Goal: Task Accomplishment & Management: Manage account settings

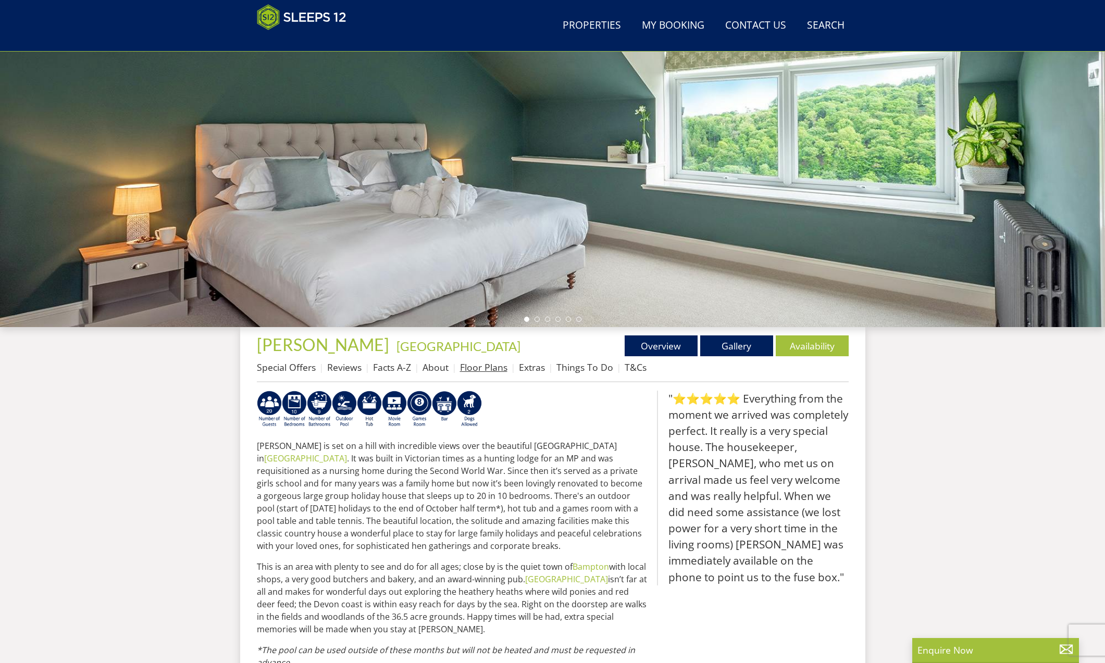
click at [480, 363] on link "Floor Plans" at bounding box center [483, 367] width 47 height 13
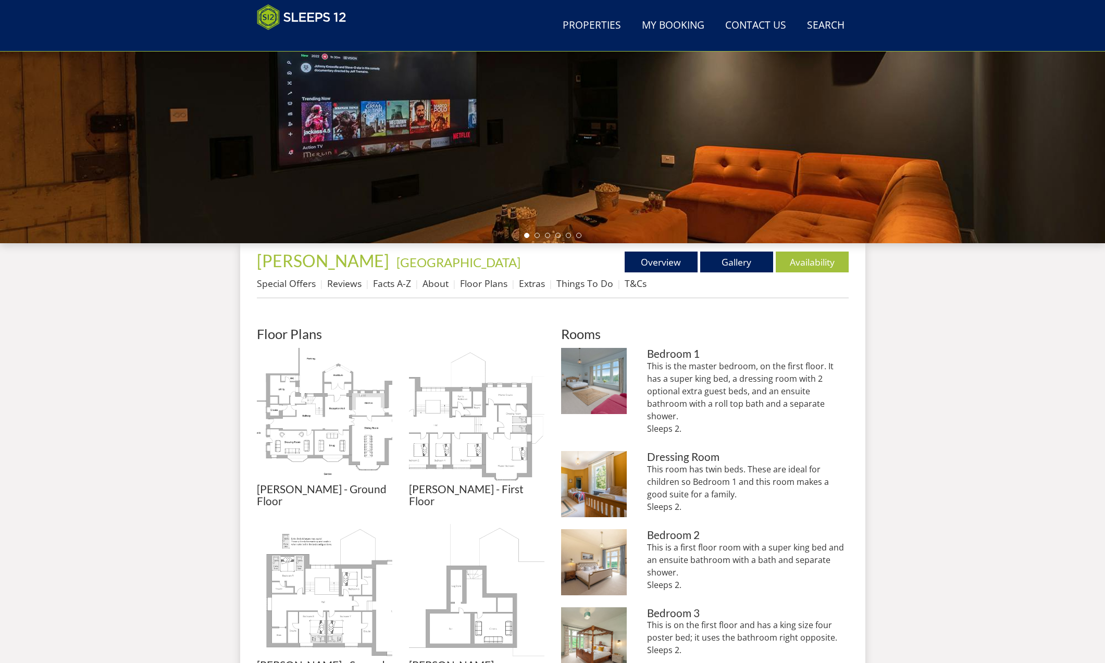
scroll to position [209, 0]
click at [350, 386] on img at bounding box center [324, 415] width 135 height 135
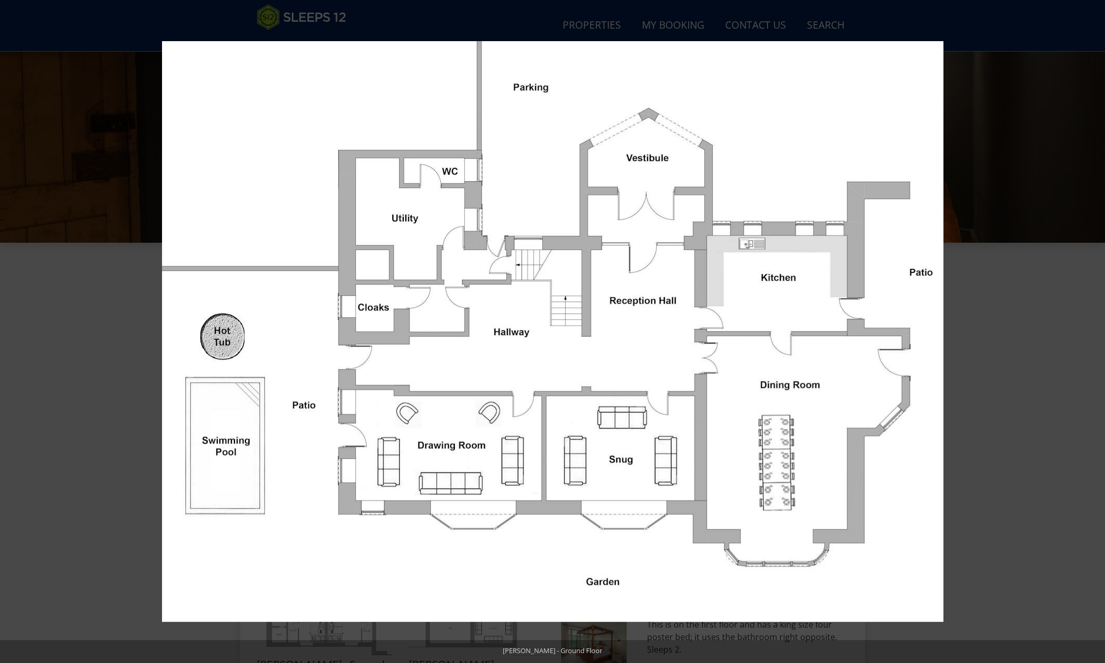
scroll to position [125, 0]
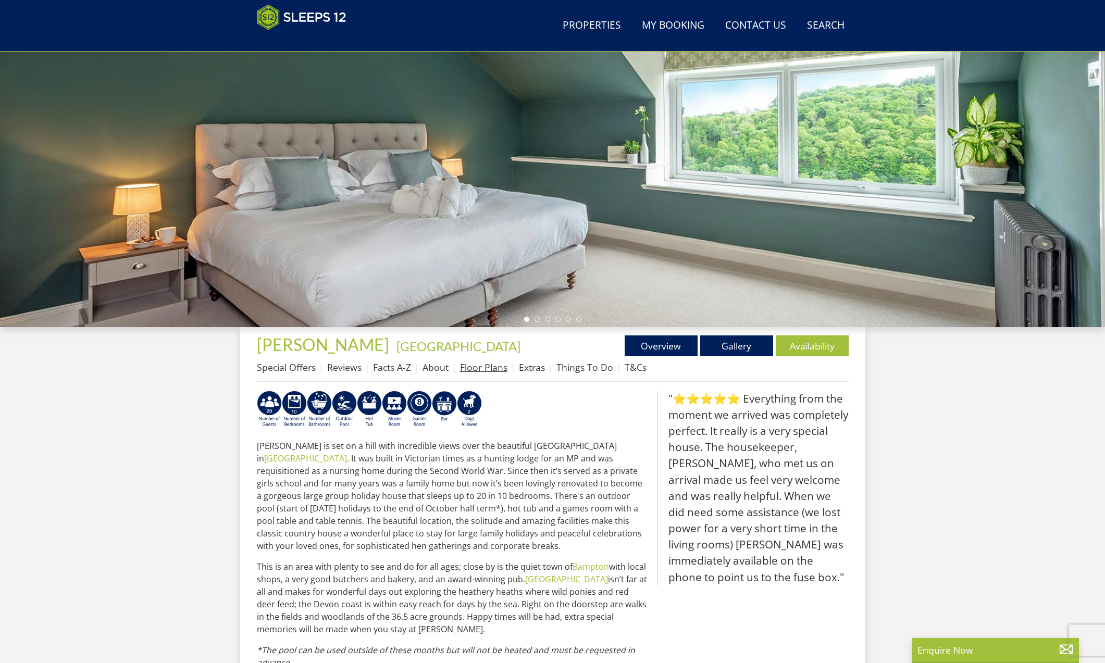
click at [493, 368] on link "Floor Plans" at bounding box center [483, 367] width 47 height 13
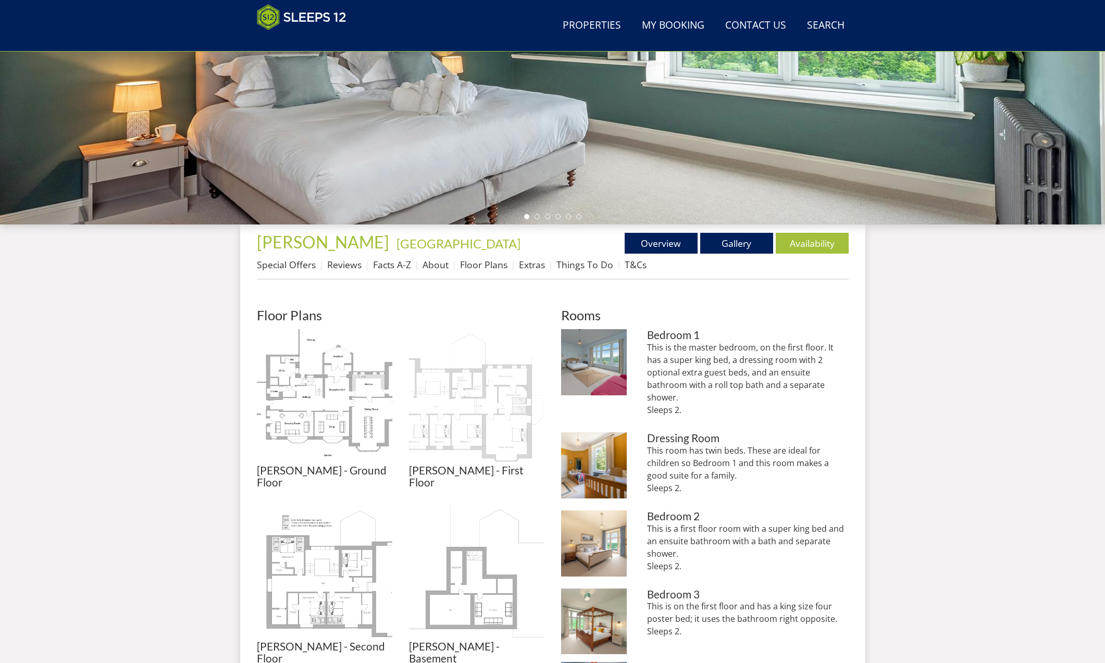
scroll to position [227, 0]
click at [500, 430] on img at bounding box center [476, 397] width 135 height 135
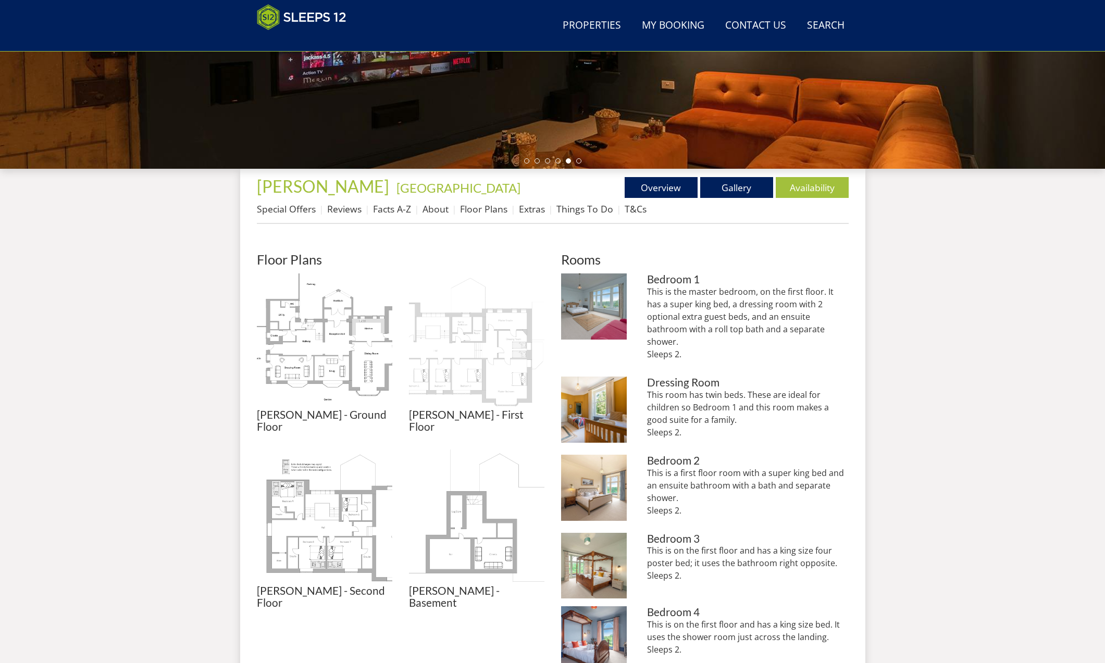
scroll to position [283, 0]
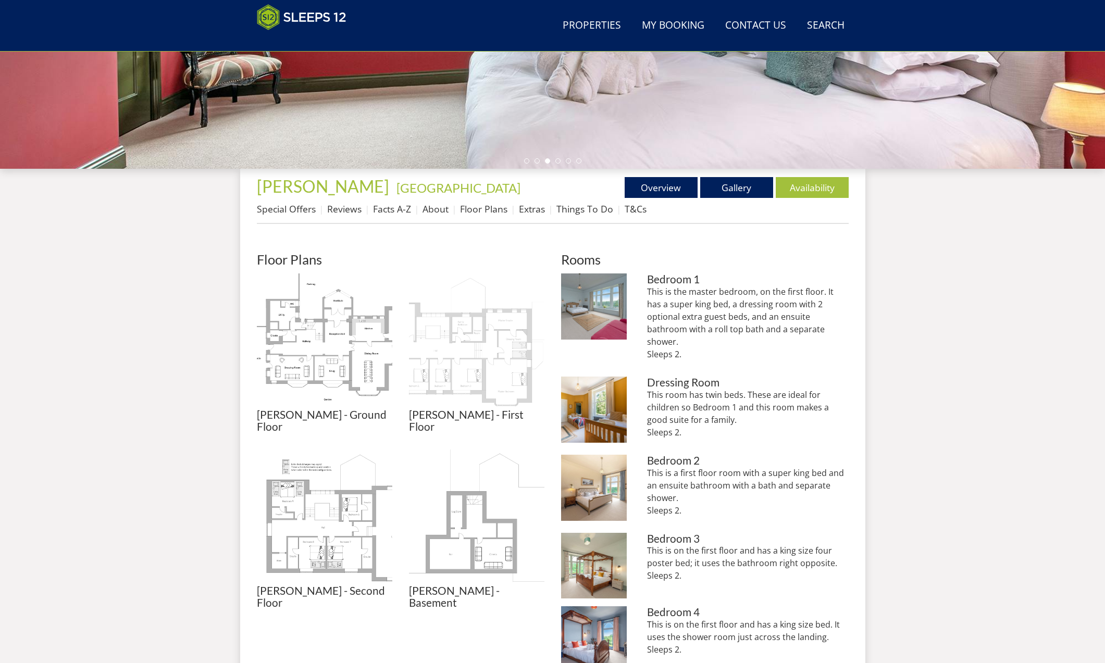
click at [451, 373] on img at bounding box center [476, 341] width 135 height 135
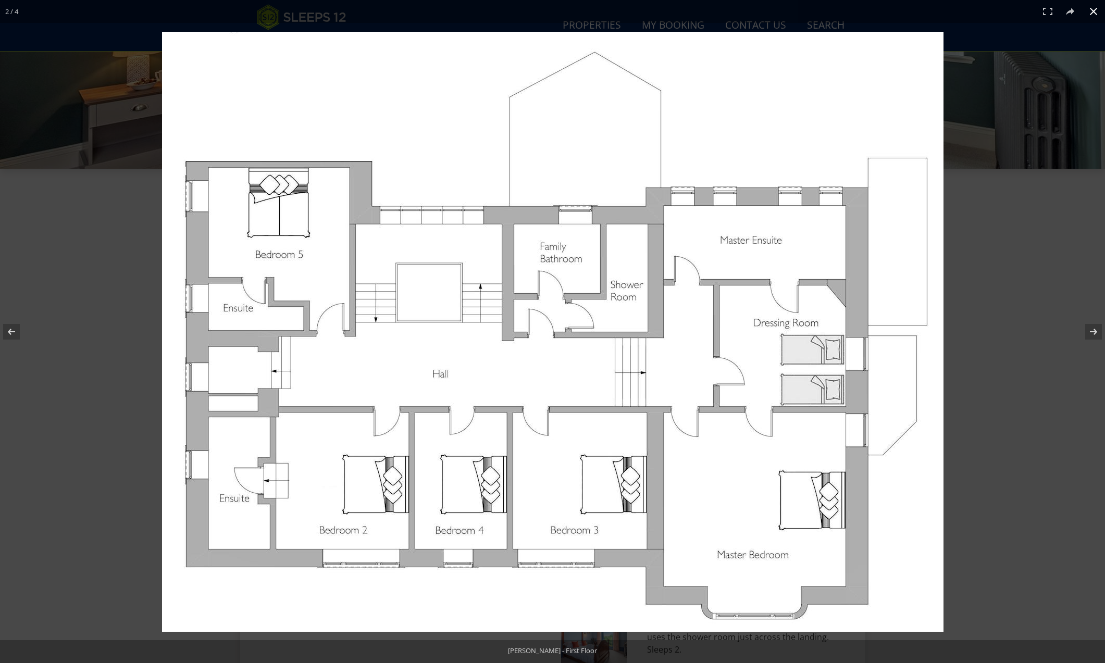
click at [1097, 12] on button at bounding box center [1093, 11] width 23 height 23
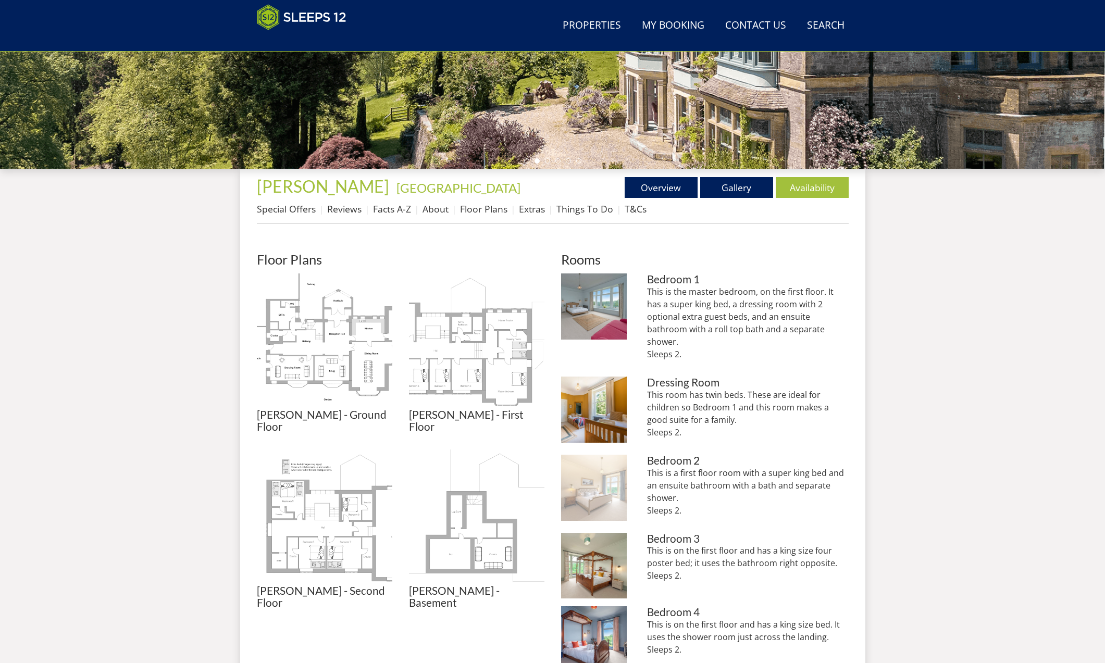
click at [587, 483] on img at bounding box center [594, 488] width 66 height 66
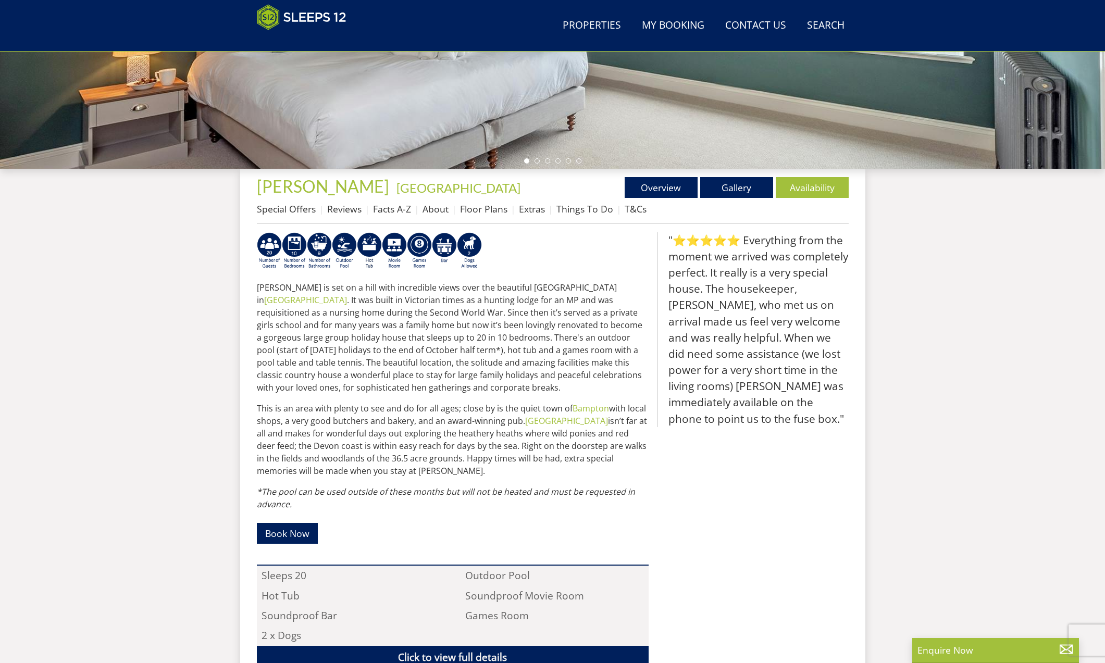
scroll to position [125, 0]
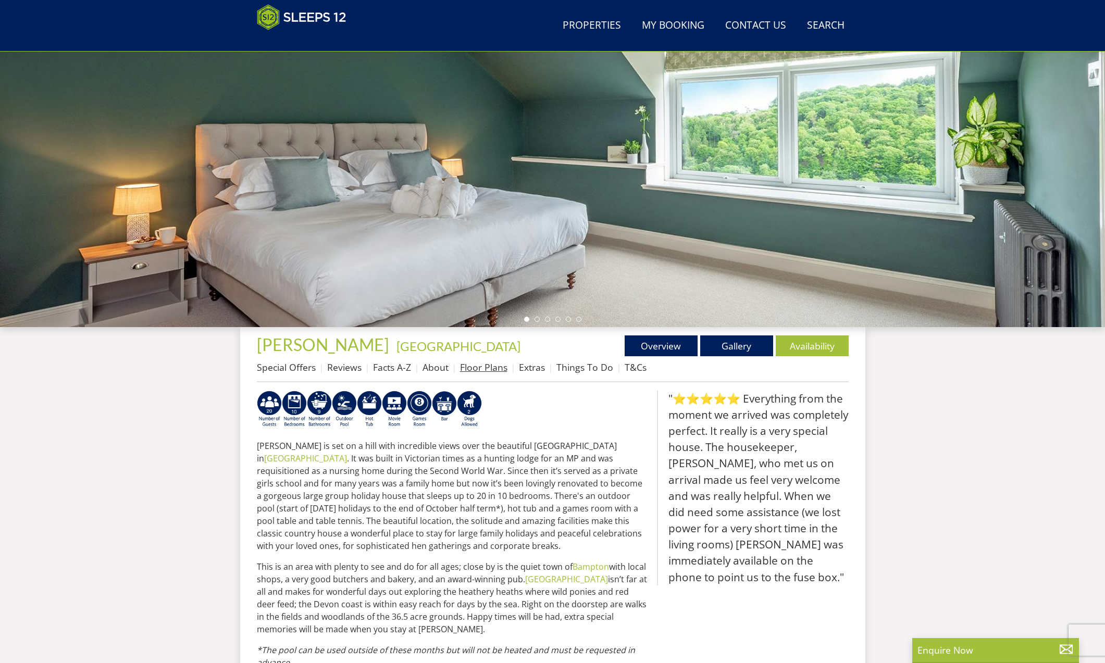
click at [499, 366] on link "Floor Plans" at bounding box center [483, 367] width 47 height 13
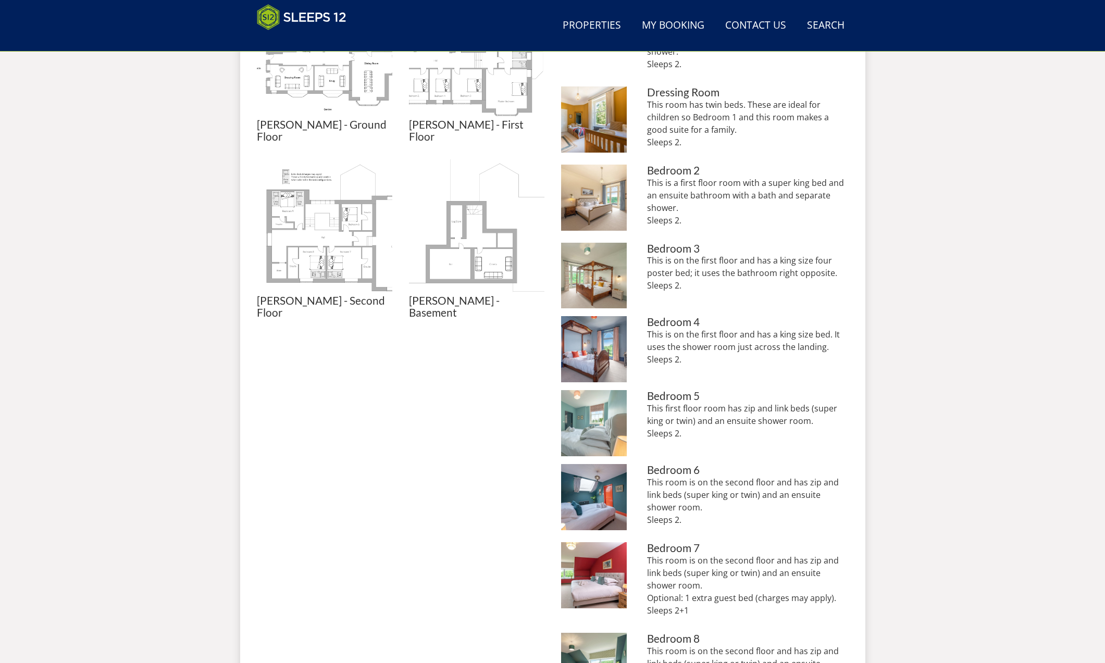
scroll to position [584, 0]
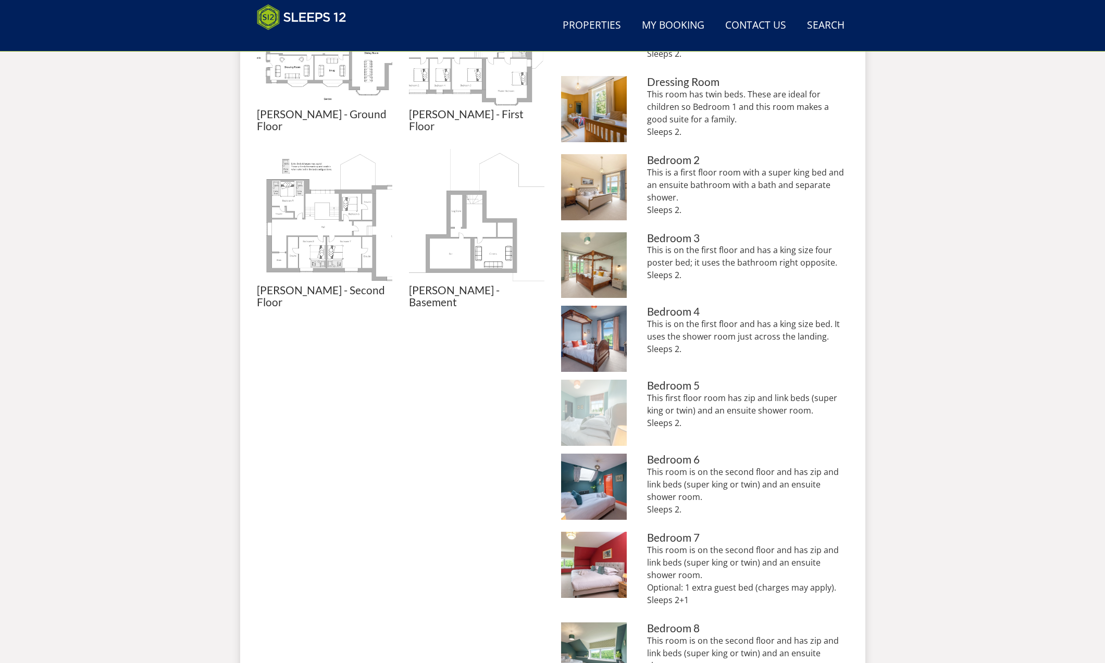
click at [587, 404] on img at bounding box center [594, 413] width 66 height 66
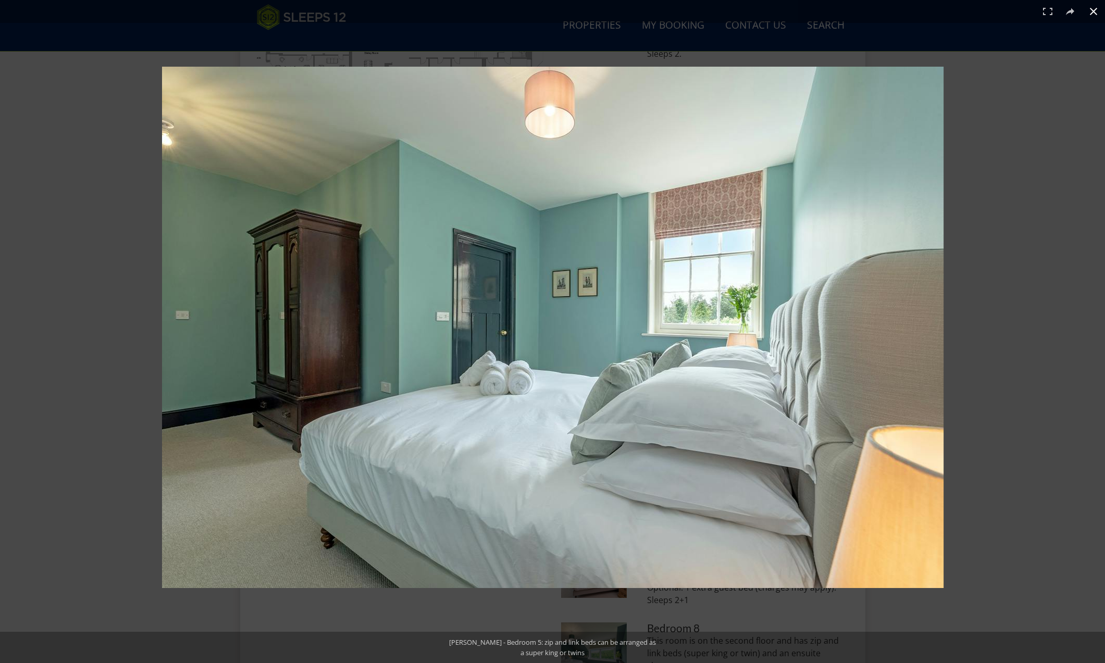
click at [1095, 8] on button at bounding box center [1093, 11] width 23 height 23
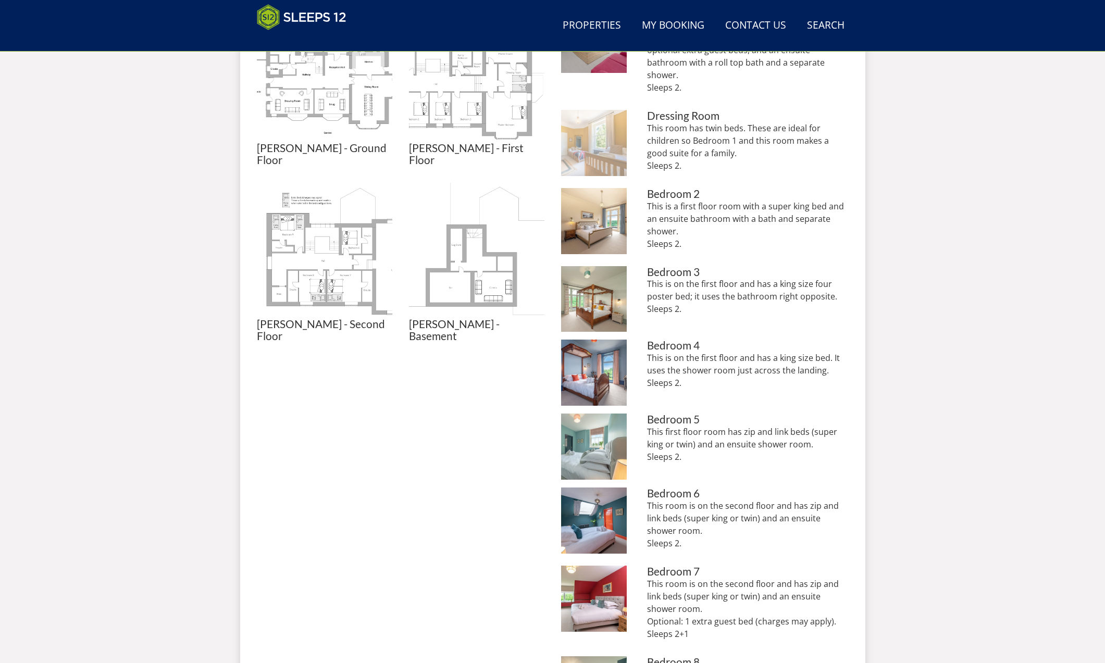
scroll to position [529, 0]
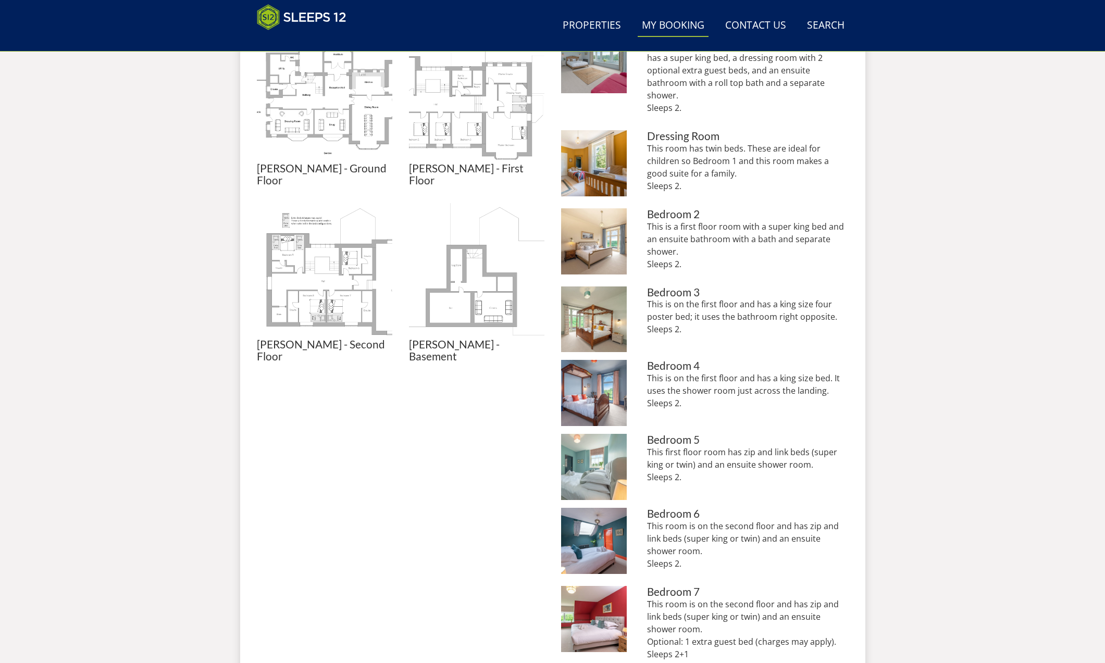
click at [658, 24] on link "My Booking" at bounding box center [673, 25] width 71 height 23
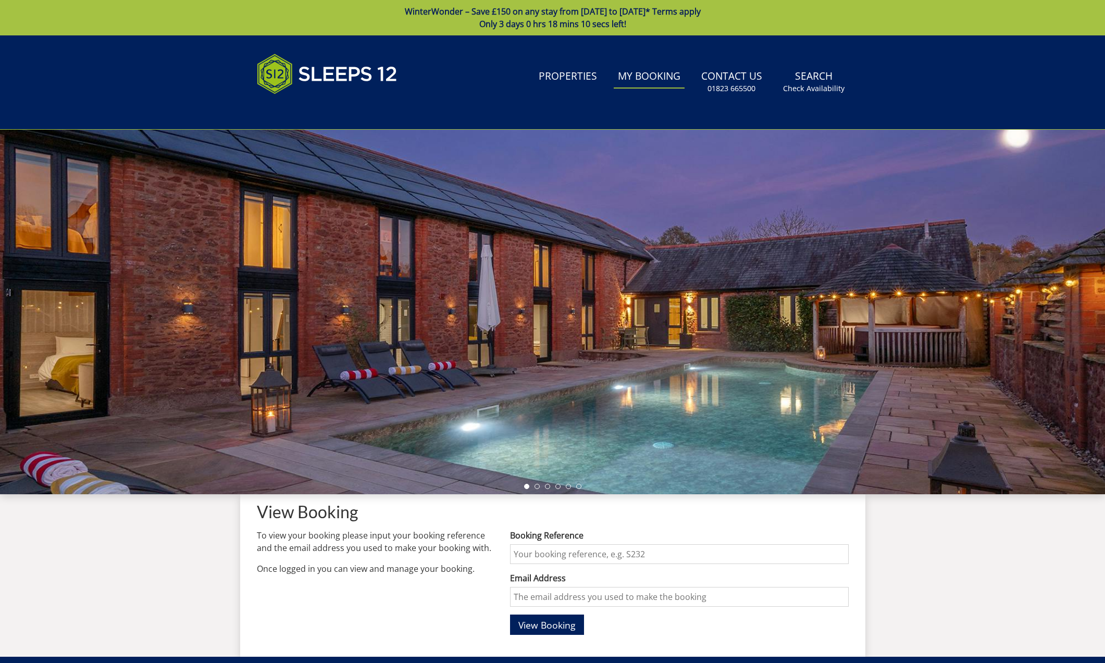
click at [530, 556] on input "Booking Reference" at bounding box center [679, 554] width 338 height 20
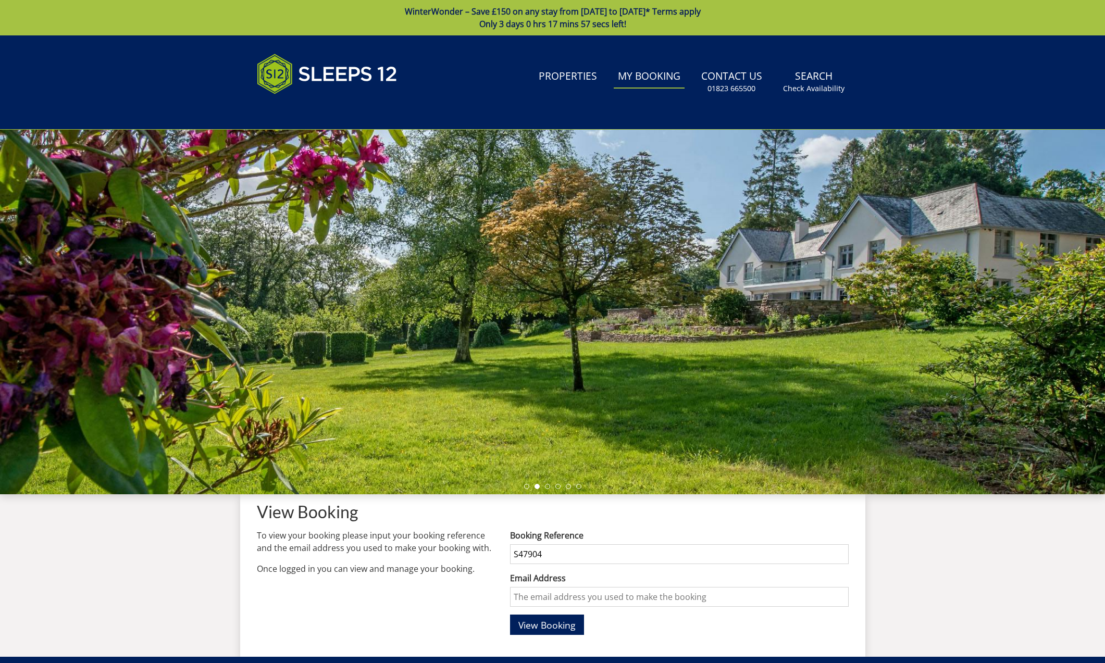
type input "S47904"
click at [535, 599] on input "Email Address" at bounding box center [679, 597] width 338 height 20
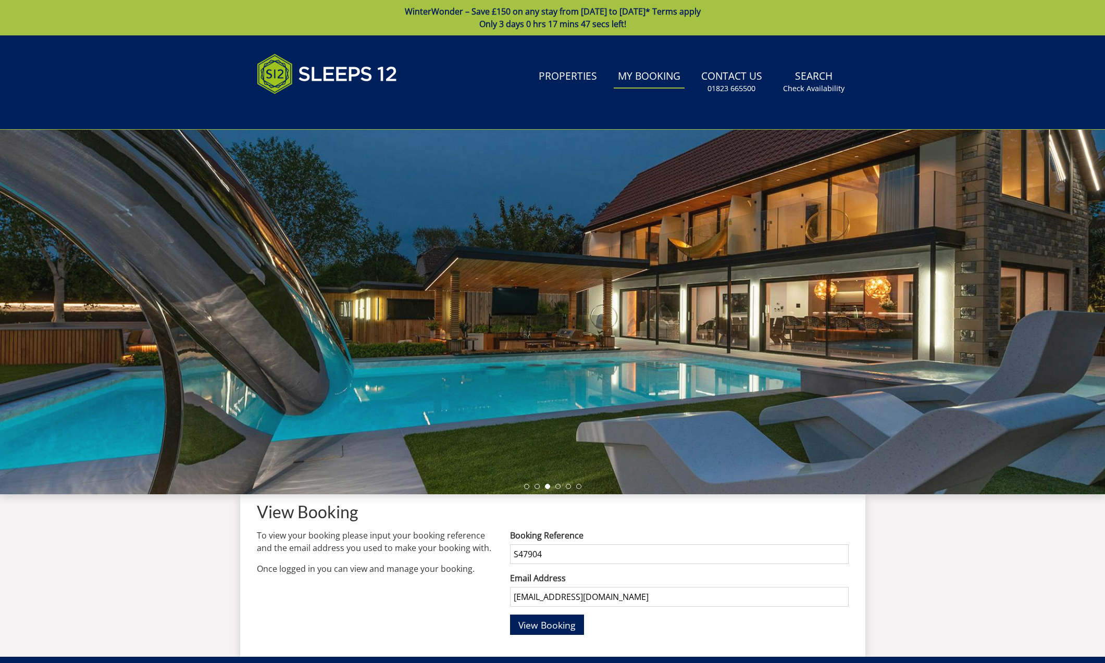
type input "[EMAIL_ADDRESS][DOMAIN_NAME]"
click at [548, 625] on button "View Booking" at bounding box center [547, 625] width 74 height 20
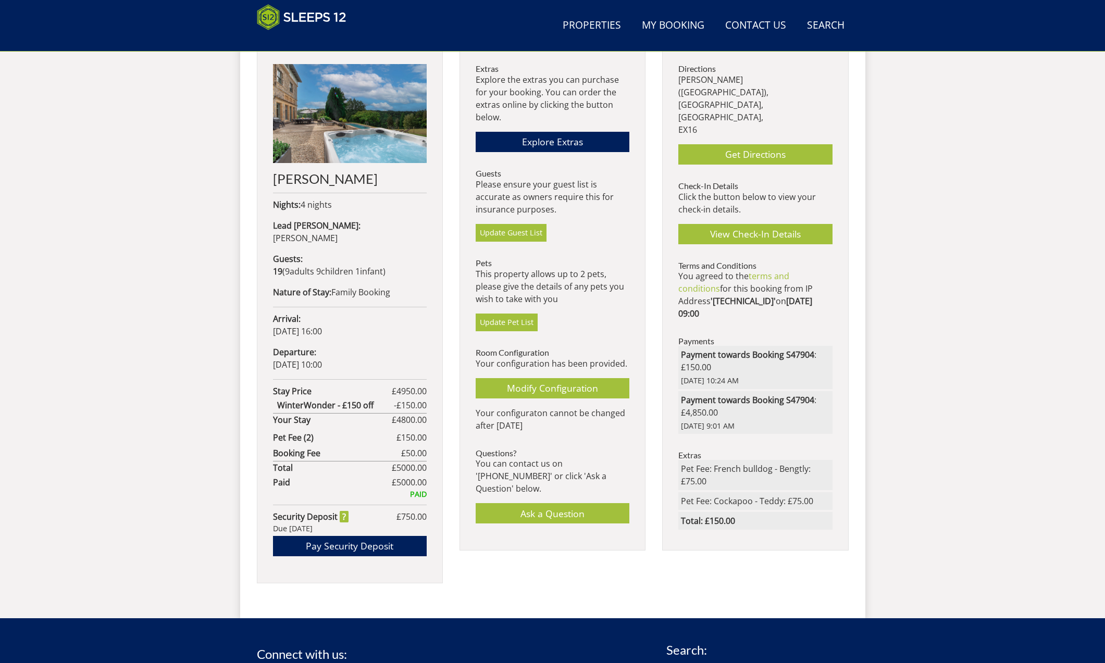
scroll to position [439, 0]
click at [530, 387] on link "Modify Configuration" at bounding box center [553, 388] width 154 height 20
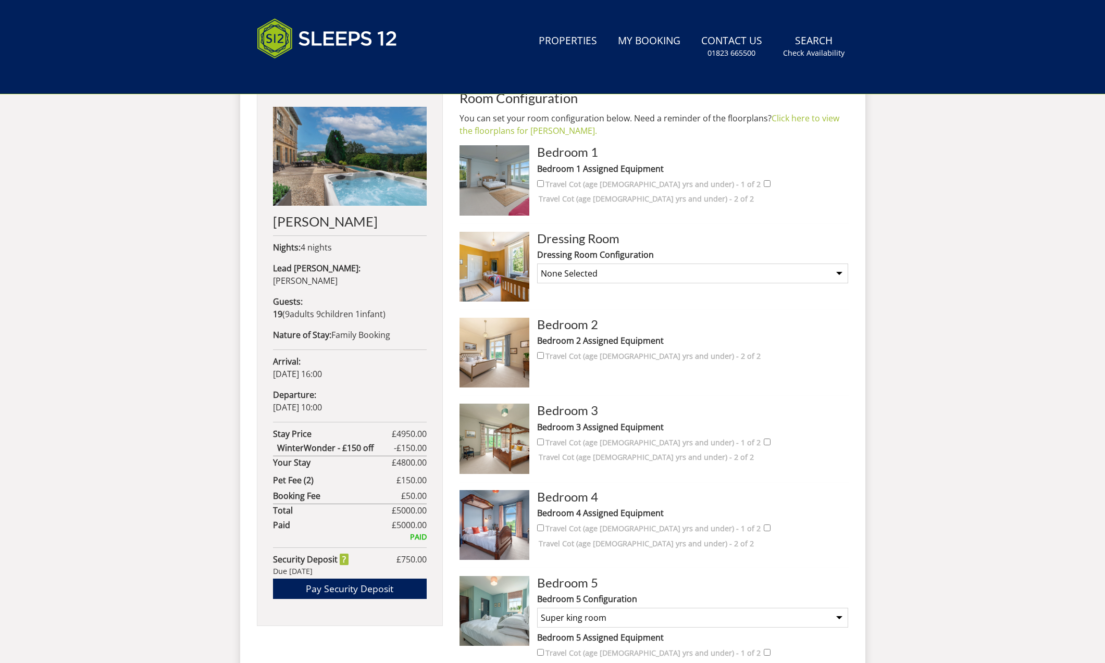
select select "2422"
click at [492, 175] on img at bounding box center [495, 180] width 70 height 70
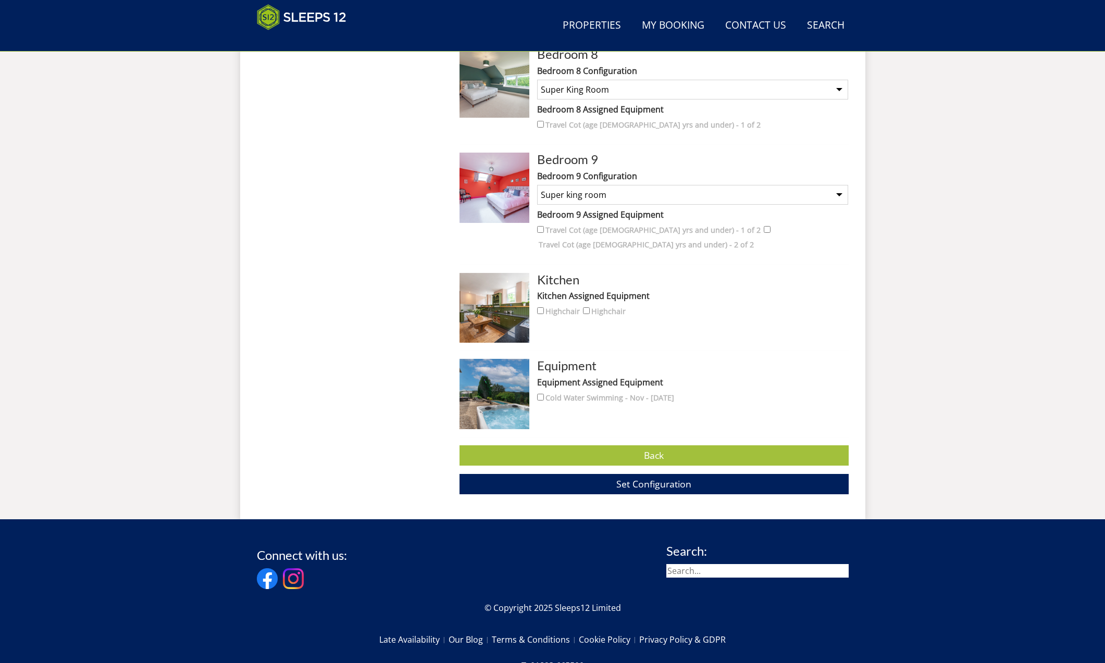
scroll to position [1271, 0]
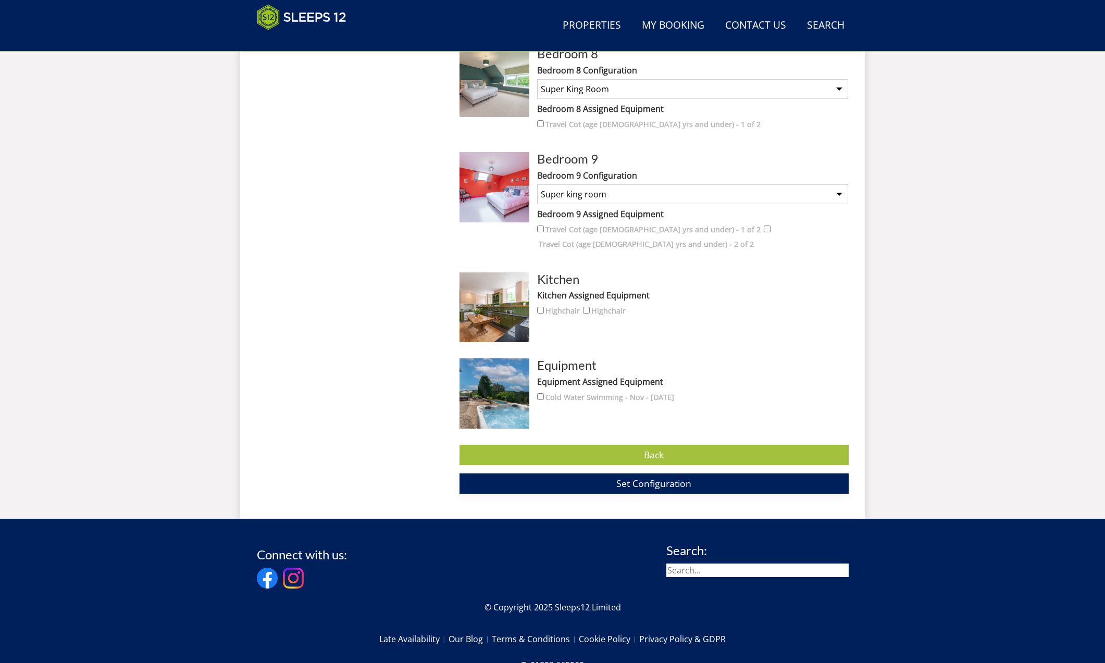
click at [674, 481] on span "Set Configuration" at bounding box center [653, 483] width 75 height 13
